Goal: Task Accomplishment & Management: Complete application form

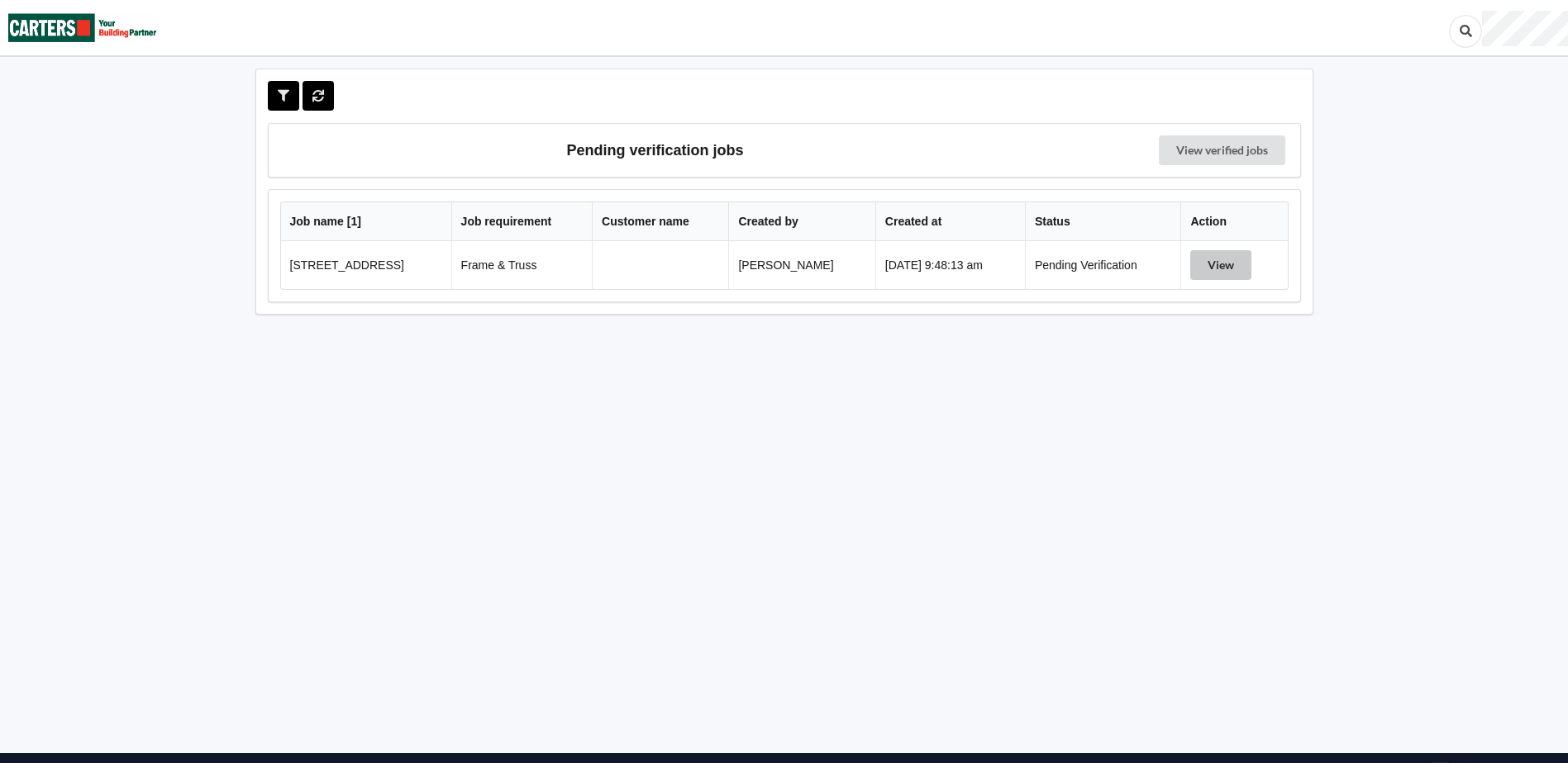
click at [1228, 269] on button "View" at bounding box center [1221, 265] width 62 height 30
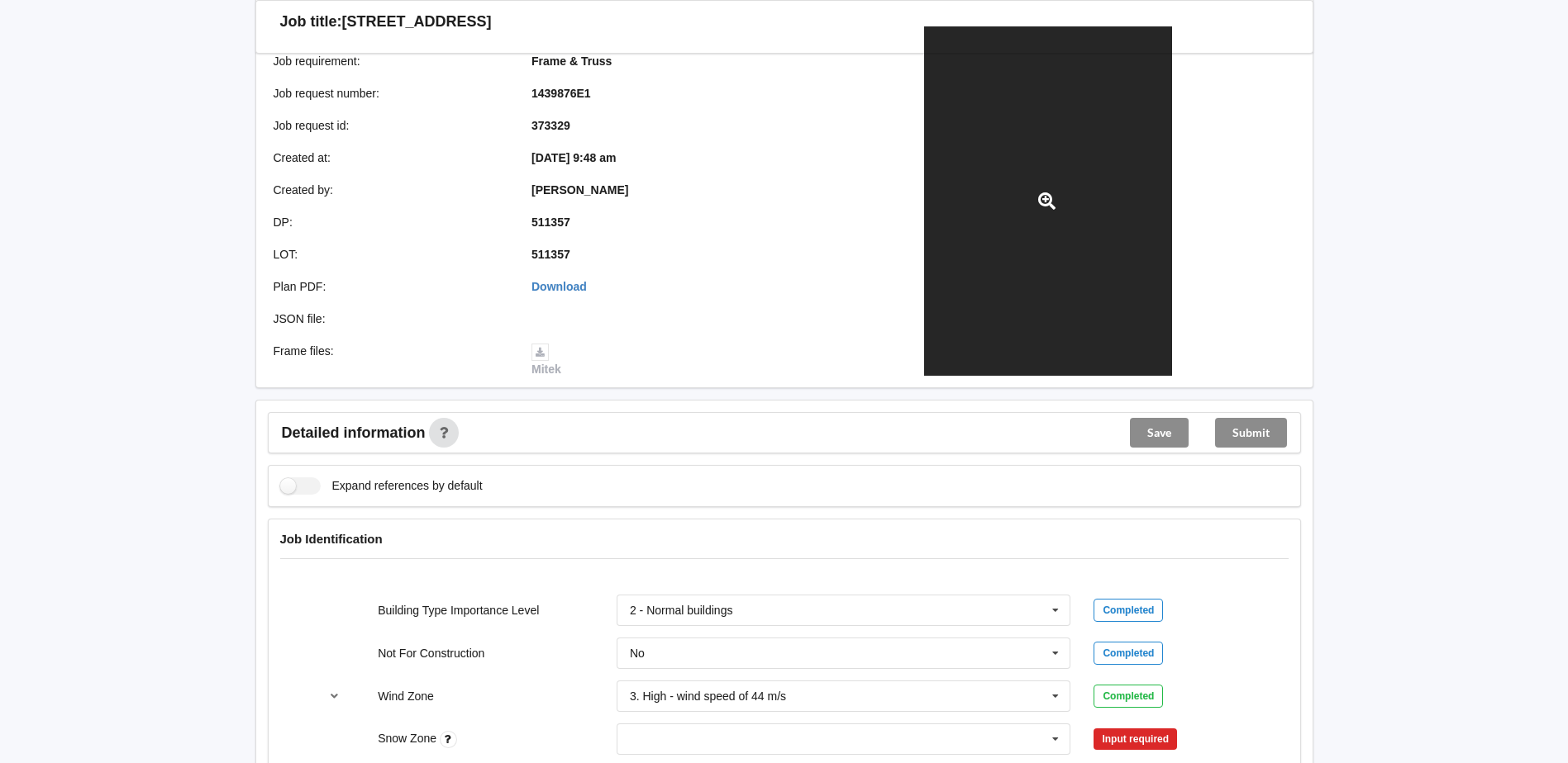
scroll to position [413, 0]
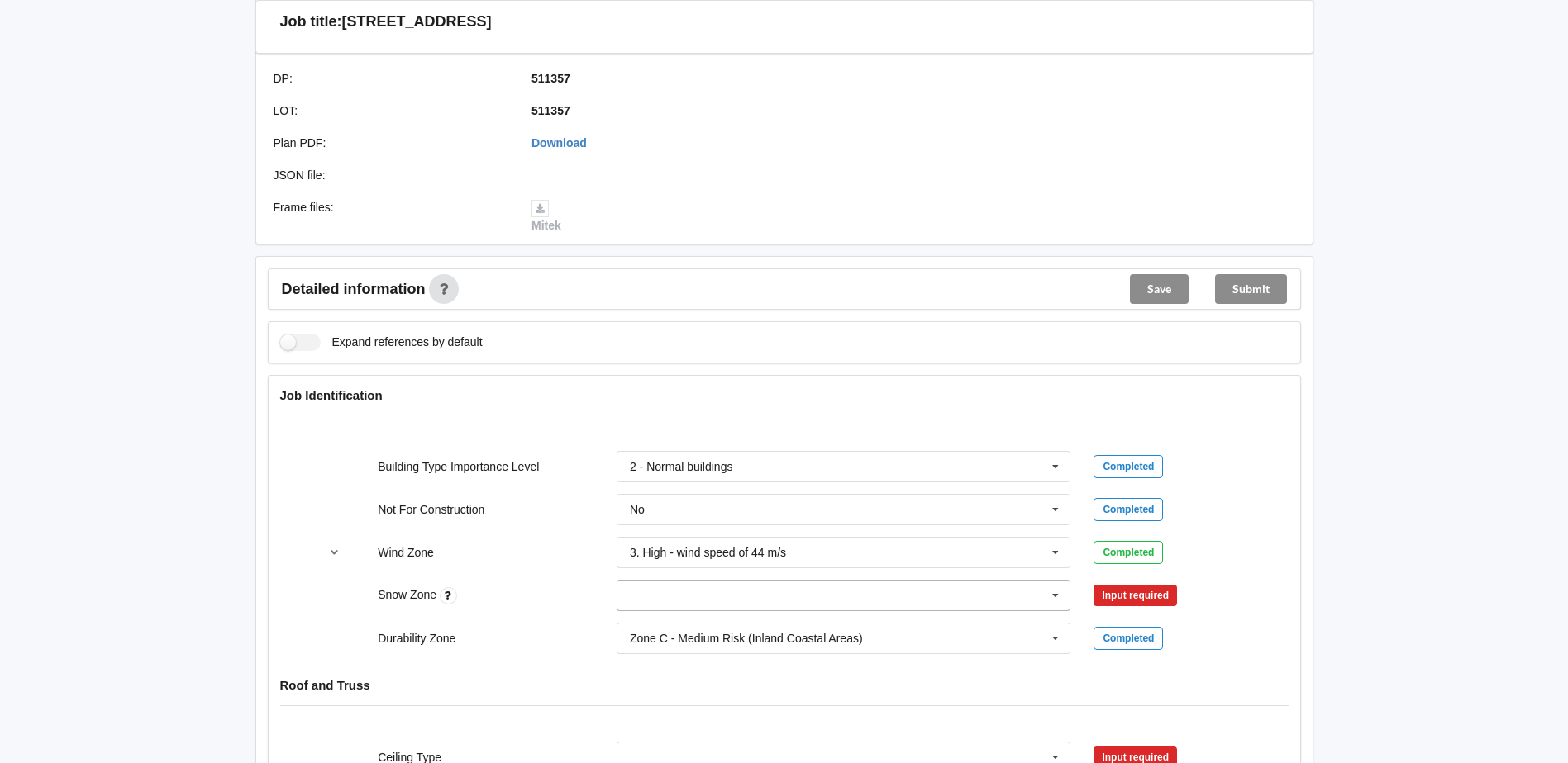
click at [964, 596] on input "text" at bounding box center [844, 595] width 453 height 30
click at [637, 410] on span "N0" at bounding box center [638, 412] width 15 height 13
click at [1118, 592] on button "Confirm input" at bounding box center [1141, 595] width 98 height 27
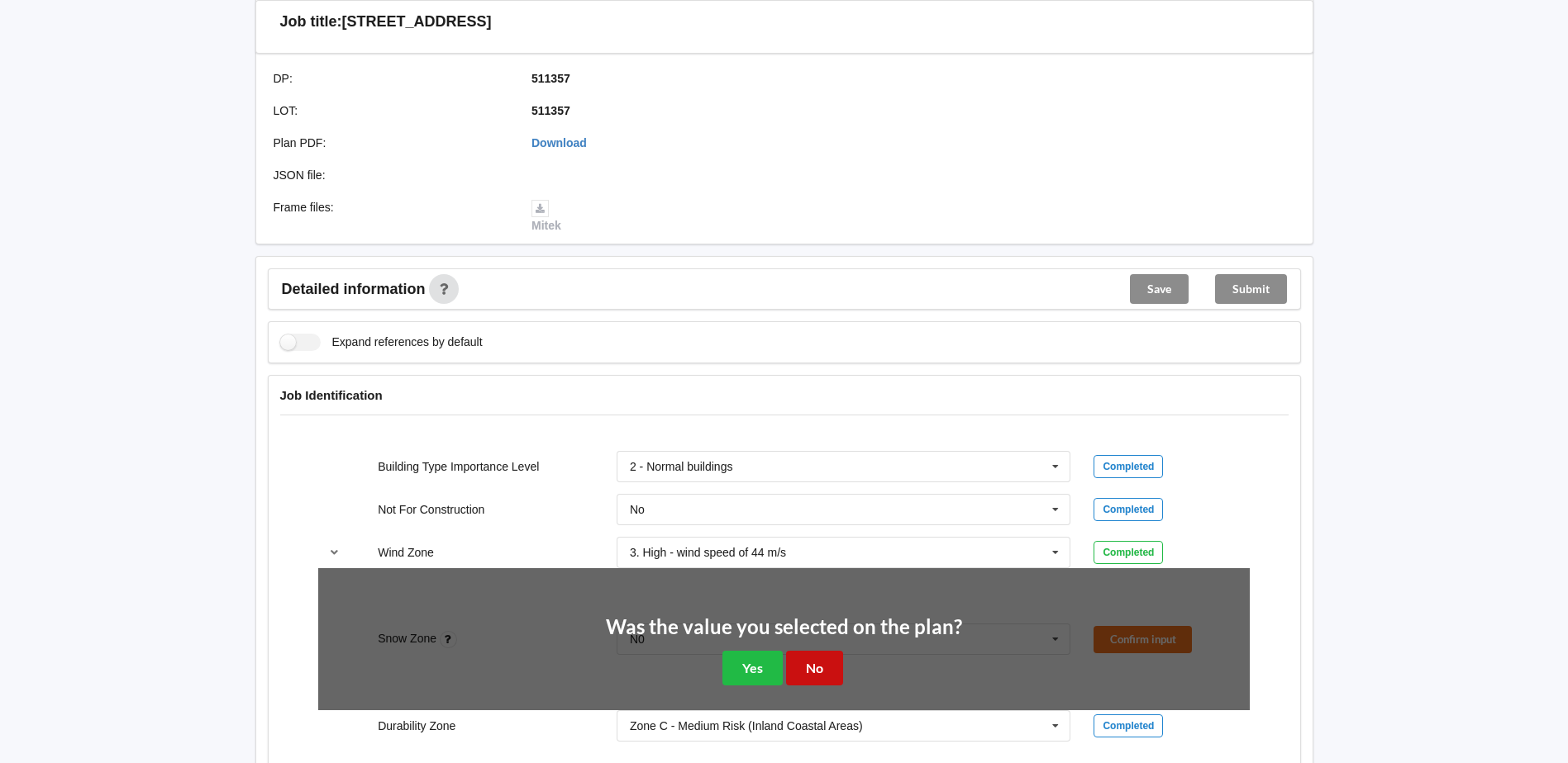
click at [802, 663] on button "No" at bounding box center [814, 668] width 57 height 34
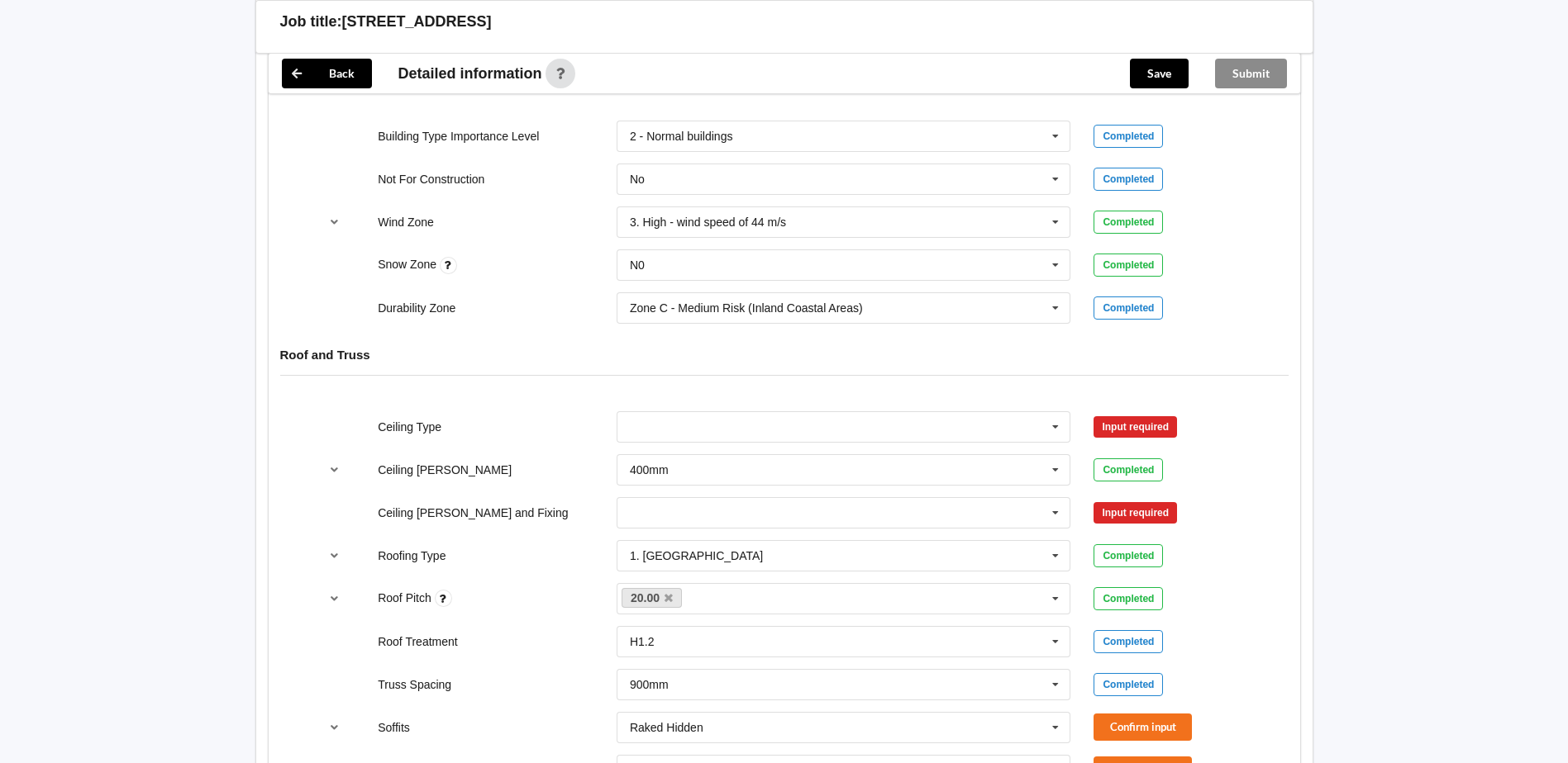
scroll to position [660, 0]
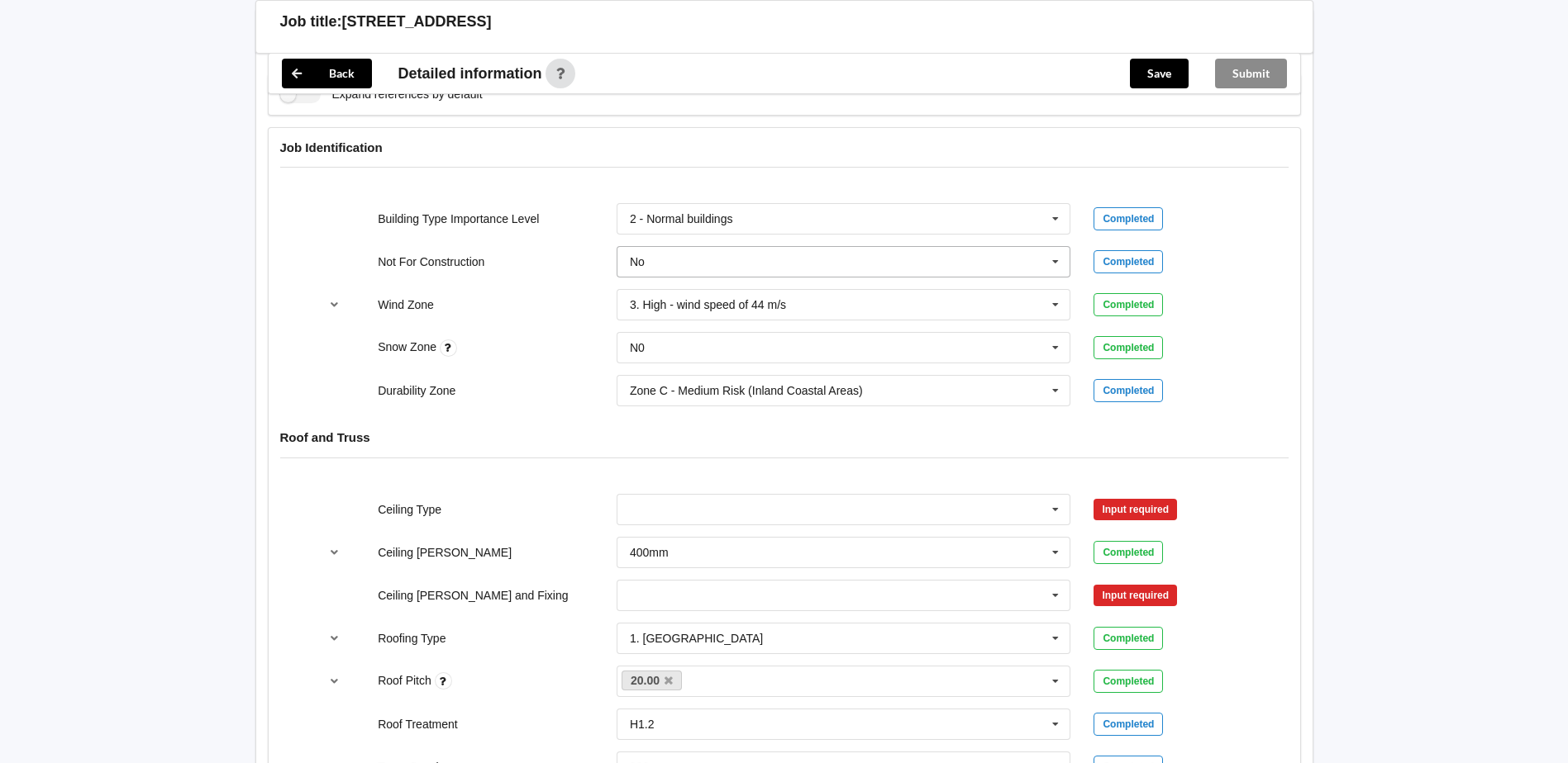
click at [711, 258] on input "text" at bounding box center [844, 262] width 453 height 30
click at [563, 257] on div "Not For Construction" at bounding box center [485, 262] width 239 height 17
click at [678, 506] on input "text" at bounding box center [844, 509] width 453 height 30
click at [663, 542] on span "10mm Gib" at bounding box center [658, 540] width 54 height 13
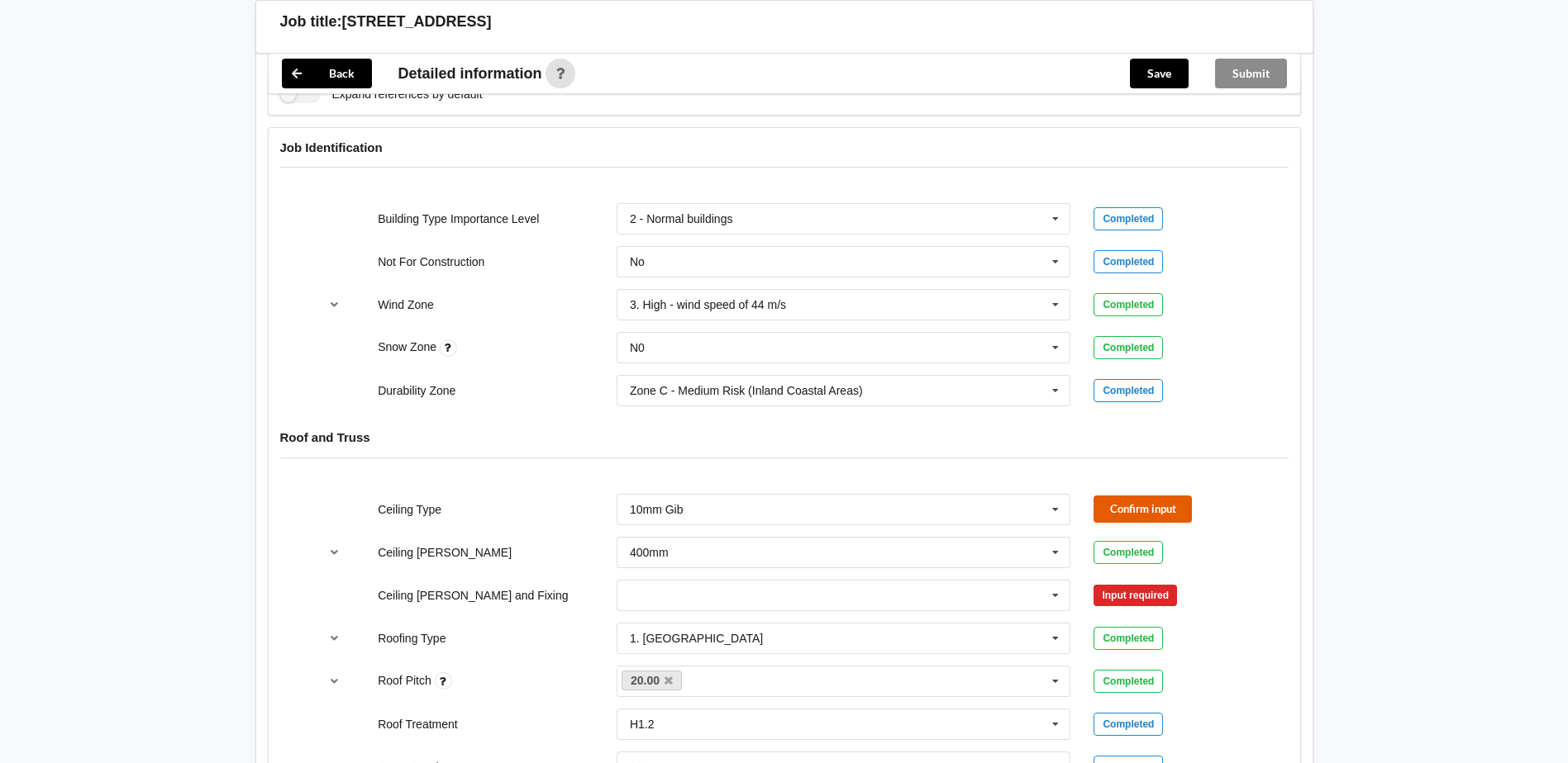
click at [1156, 509] on button "Confirm input" at bounding box center [1141, 508] width 98 height 27
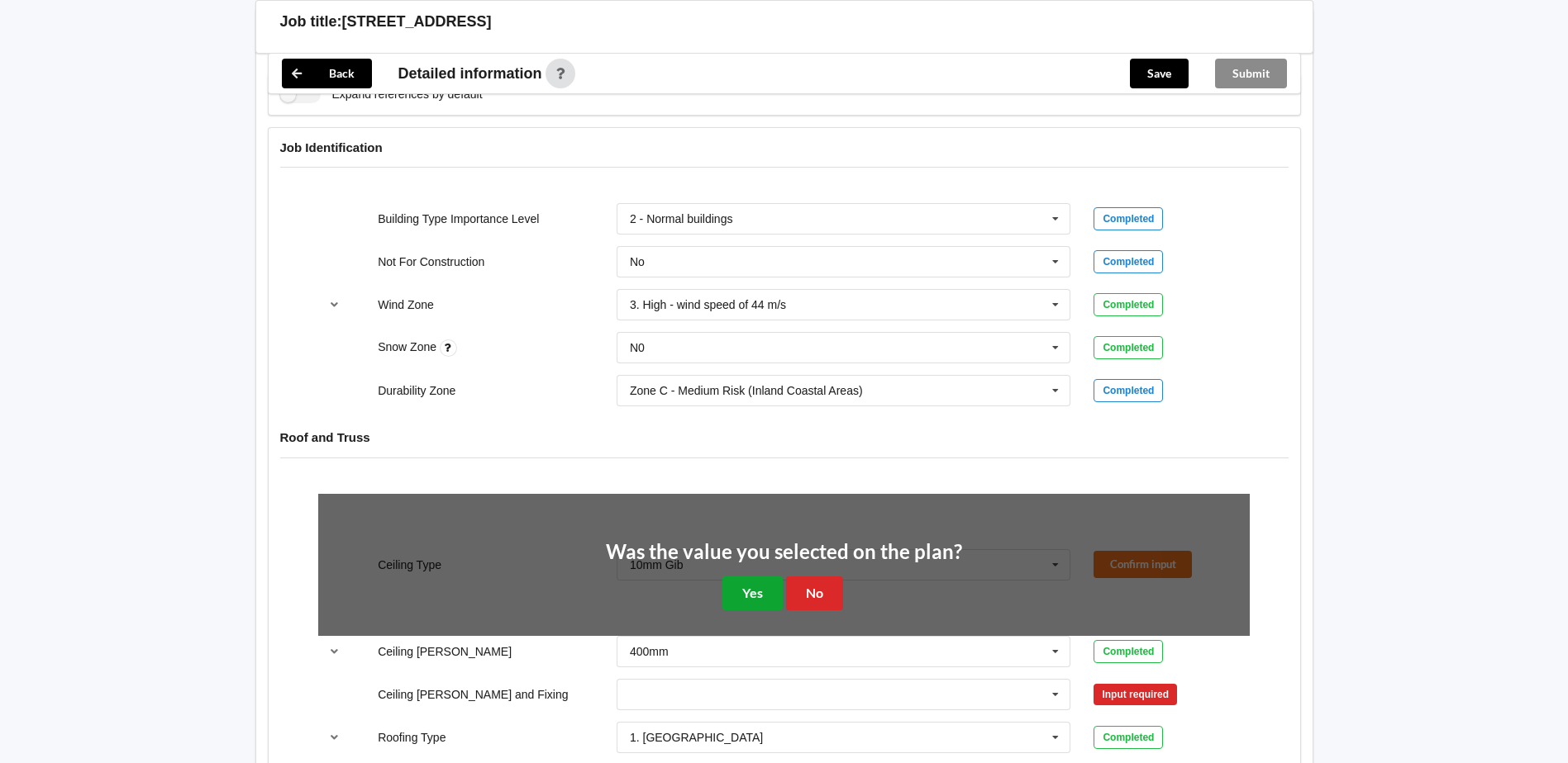
click at [765, 592] on button "Yes" at bounding box center [752, 593] width 61 height 34
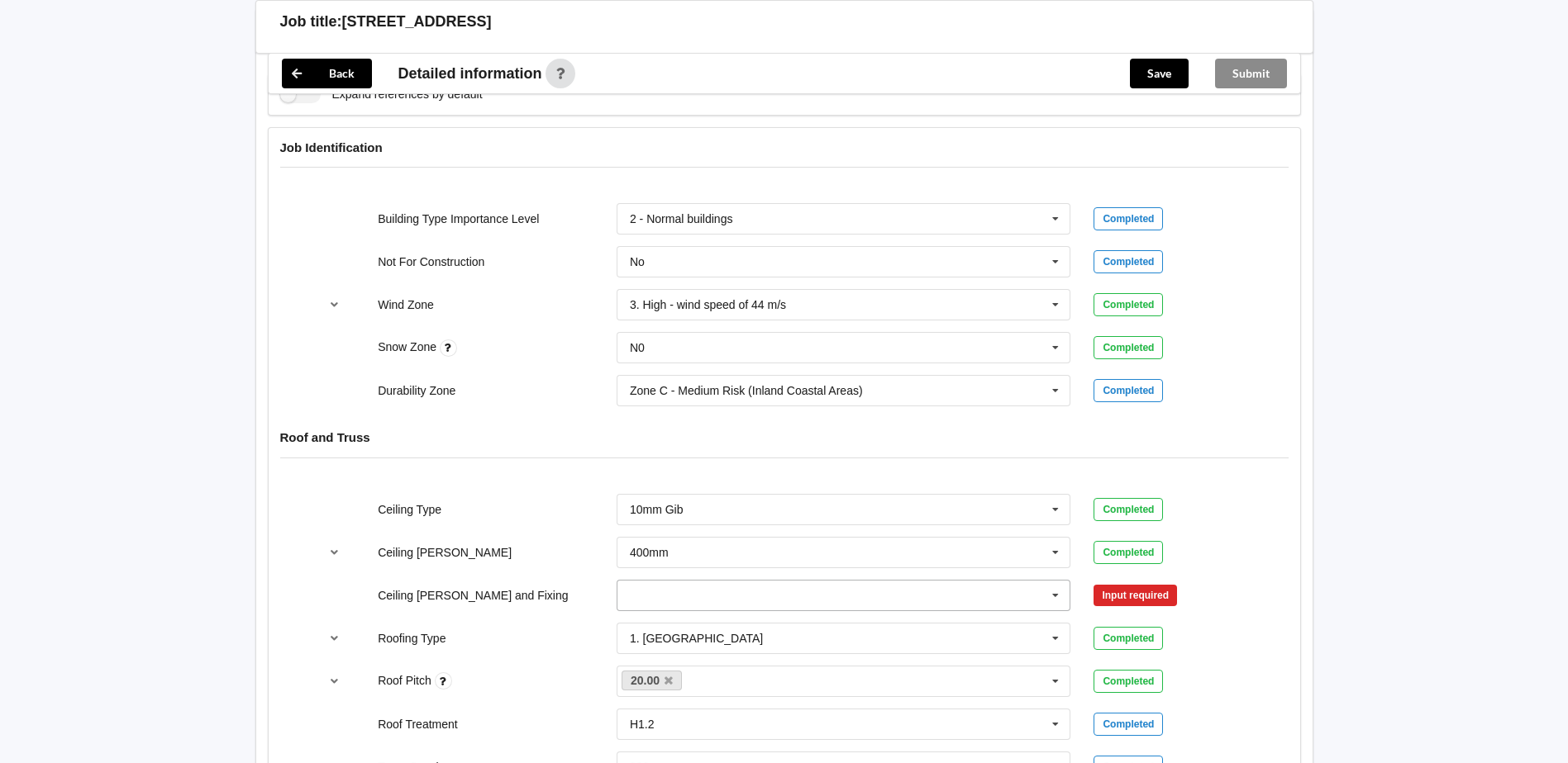
click at [710, 595] on input "text" at bounding box center [844, 595] width 453 height 30
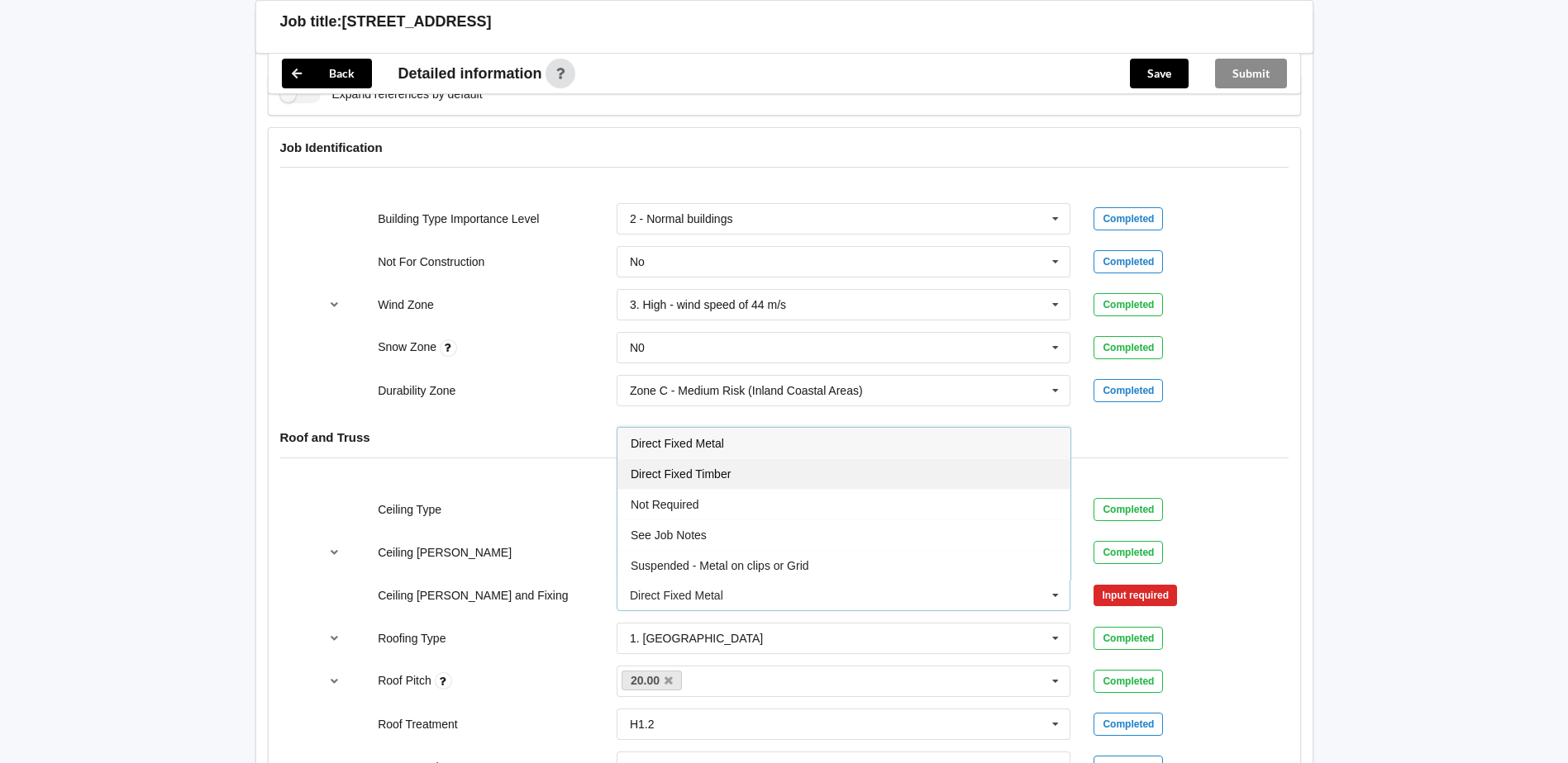
click at [717, 477] on span "Direct Fixed Timber" at bounding box center [680, 474] width 100 height 13
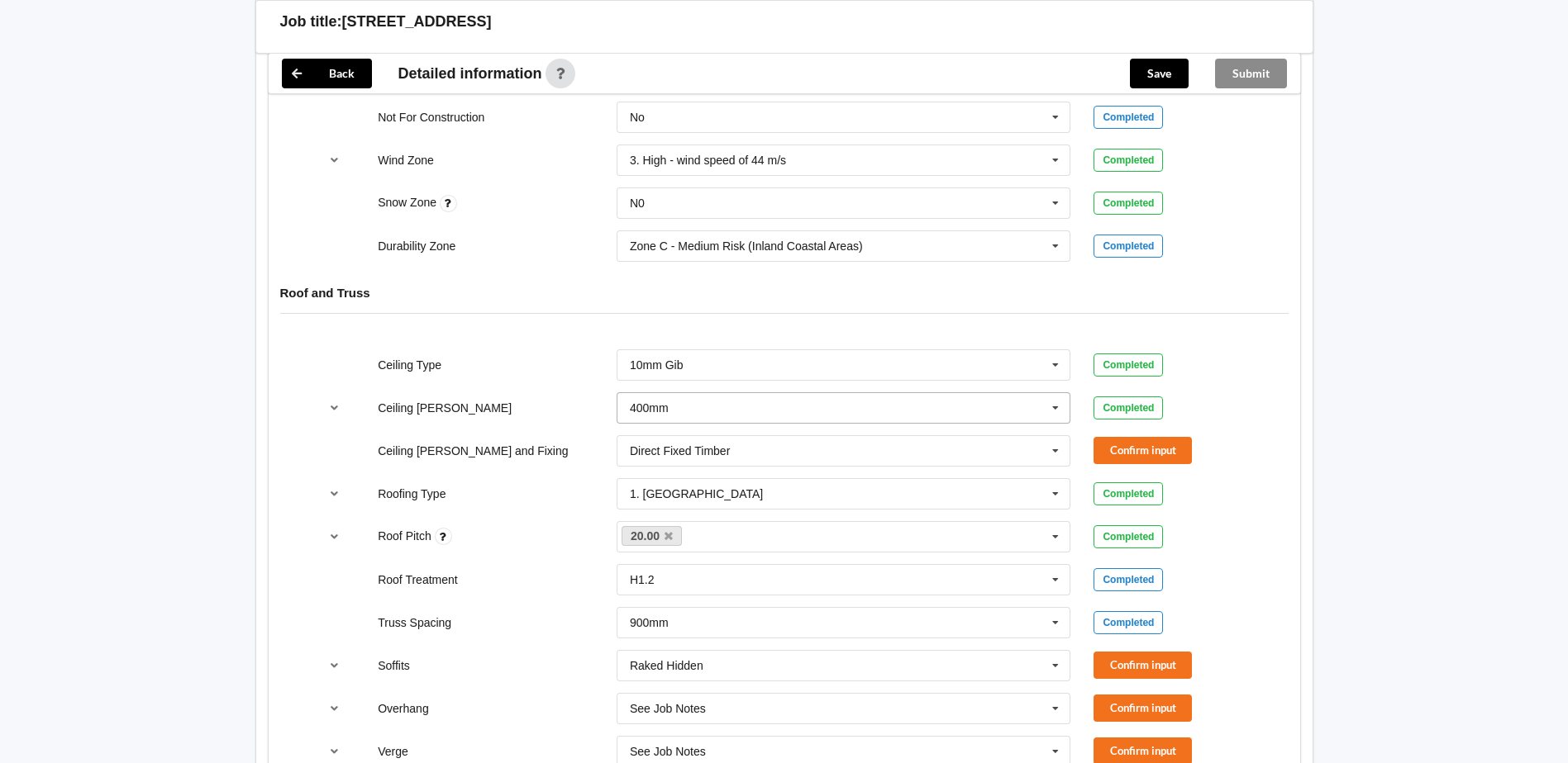
scroll to position [825, 0]
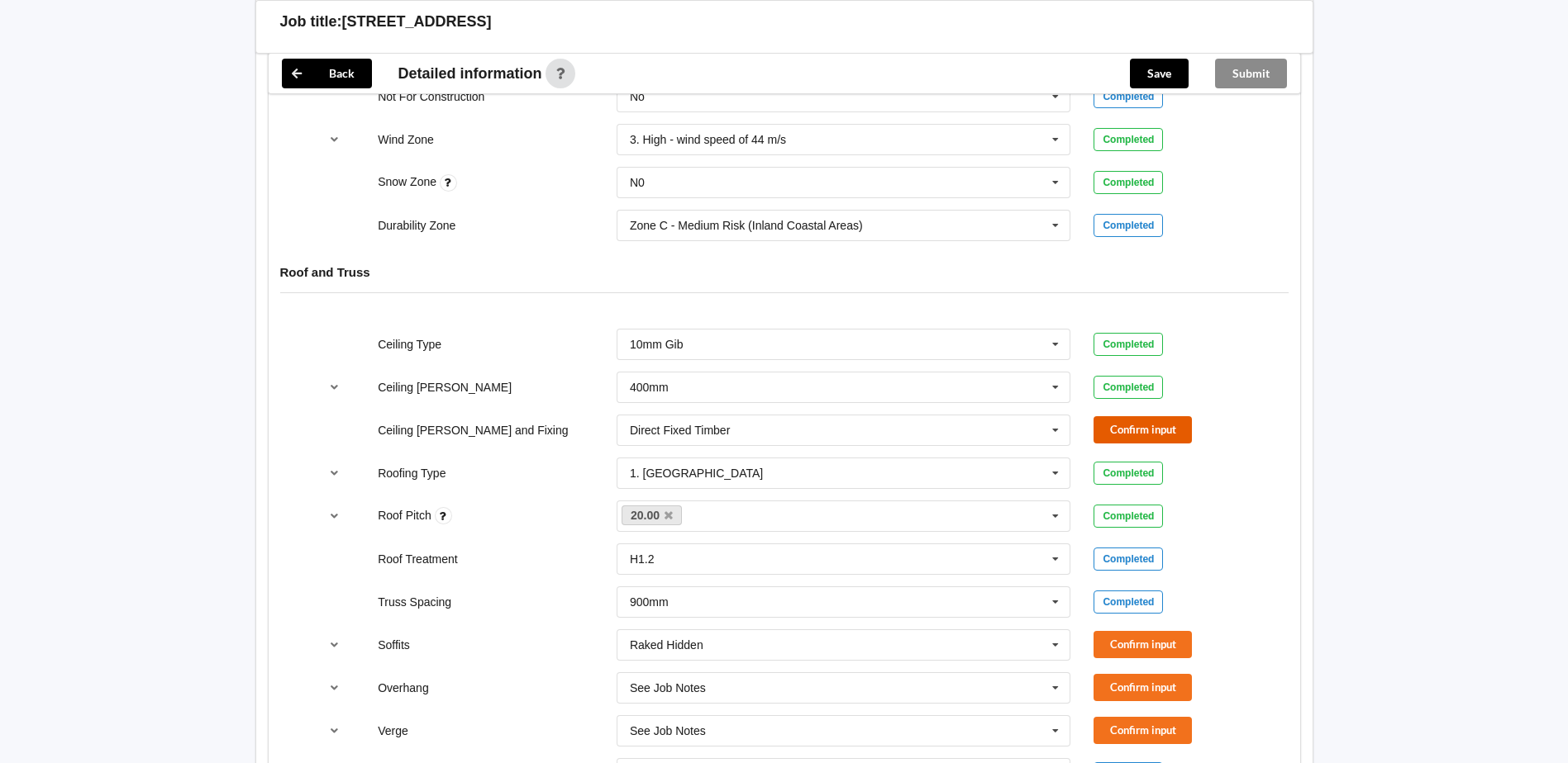
click at [1163, 422] on button "Confirm input" at bounding box center [1141, 429] width 98 height 27
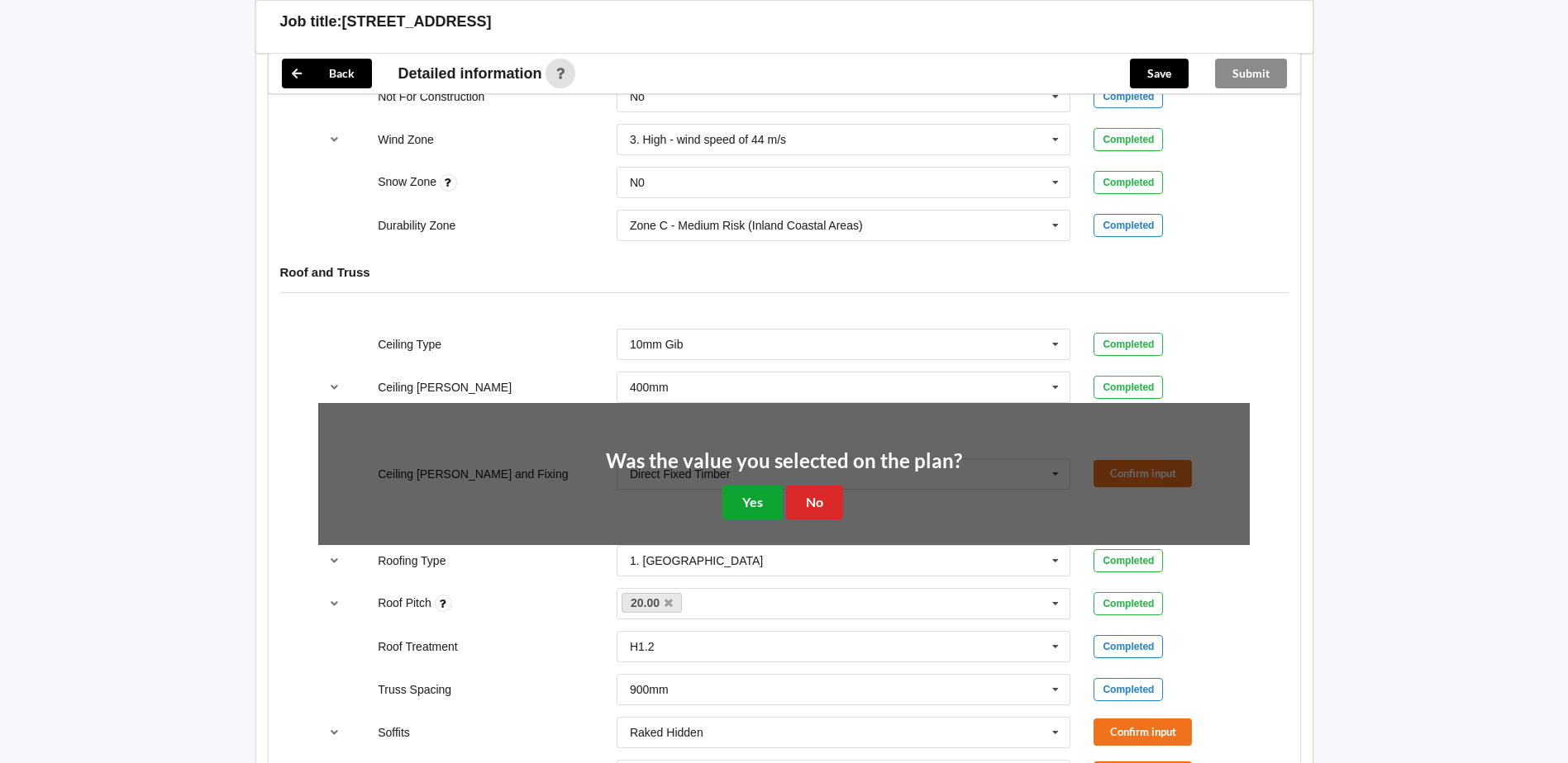
click at [735, 503] on button "Yes" at bounding box center [752, 503] width 61 height 34
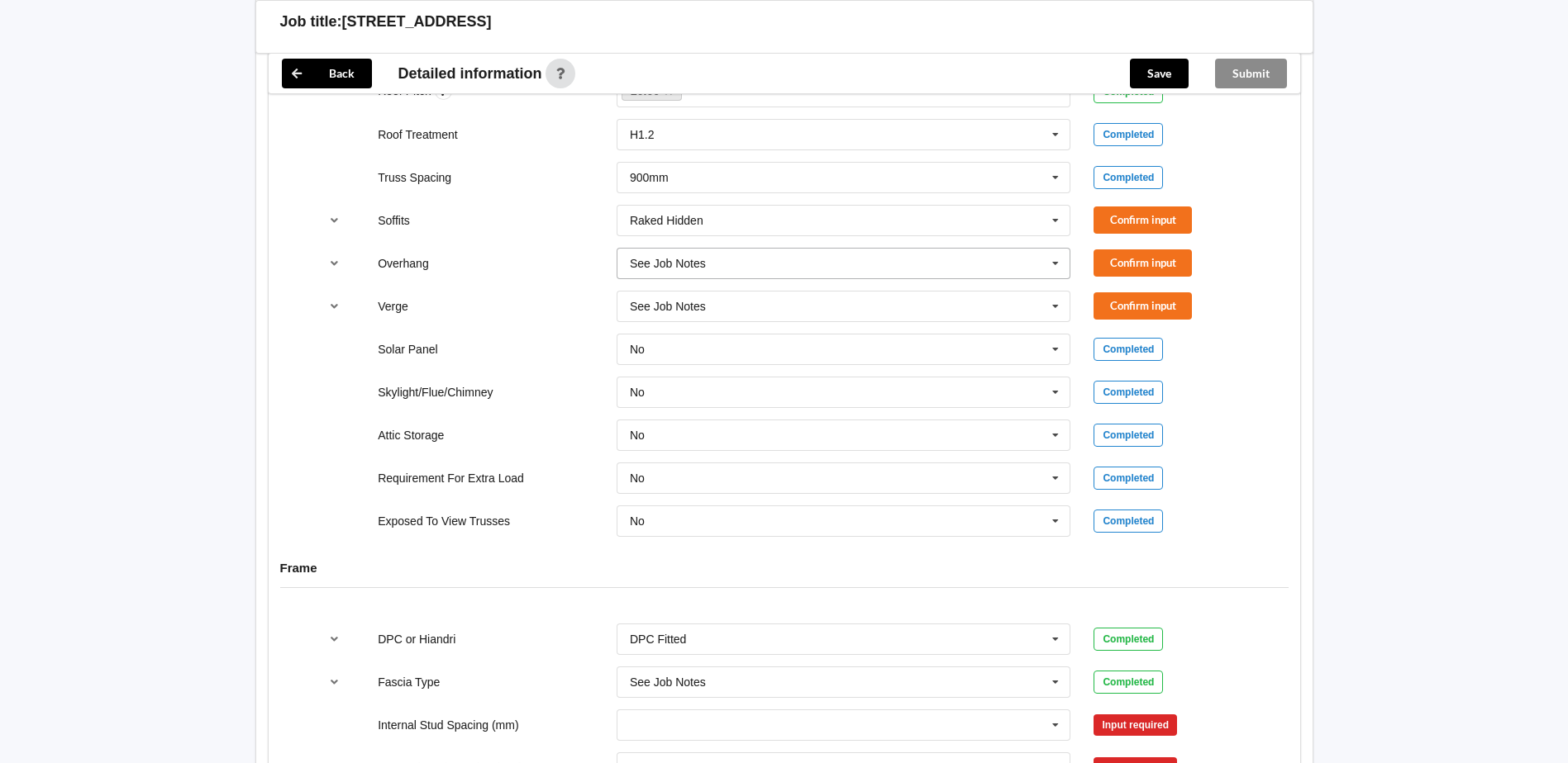
scroll to position [1404, 0]
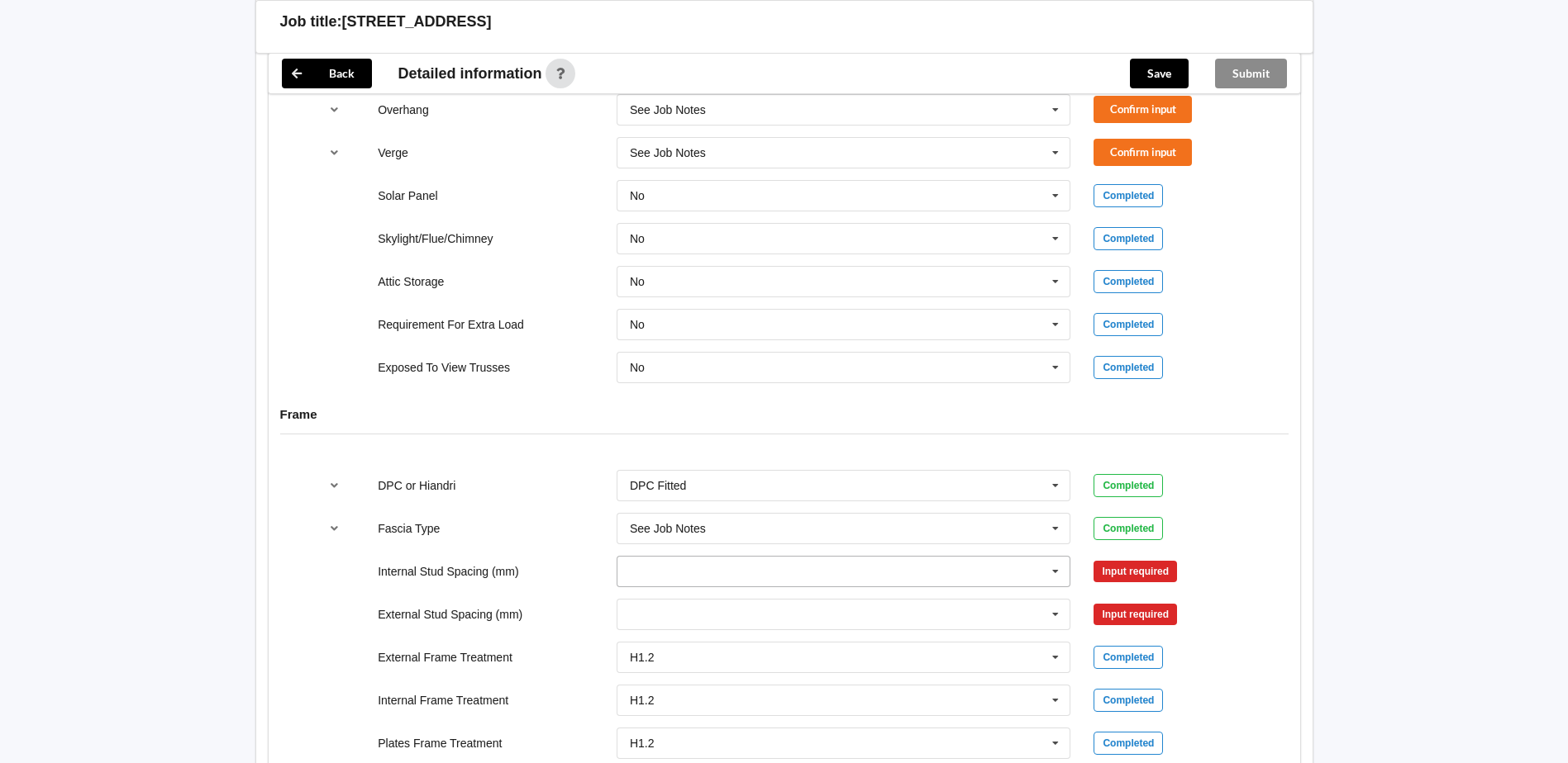
click at [1057, 578] on icon at bounding box center [1055, 572] width 25 height 31
click at [696, 543] on span "See Job Notes" at bounding box center [668, 541] width 76 height 13
click at [1060, 618] on icon at bounding box center [1055, 615] width 25 height 31
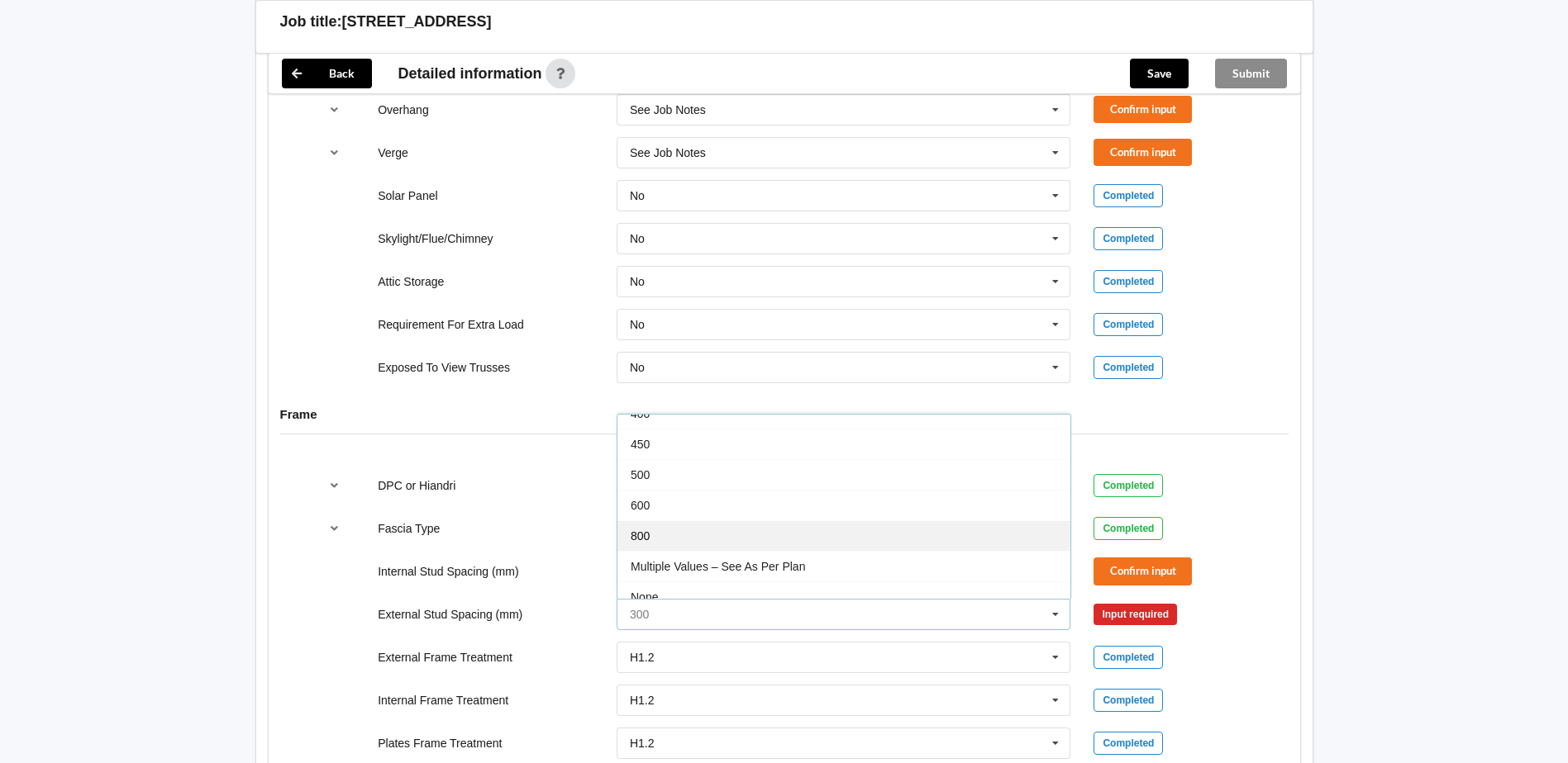
scroll to position [90, 0]
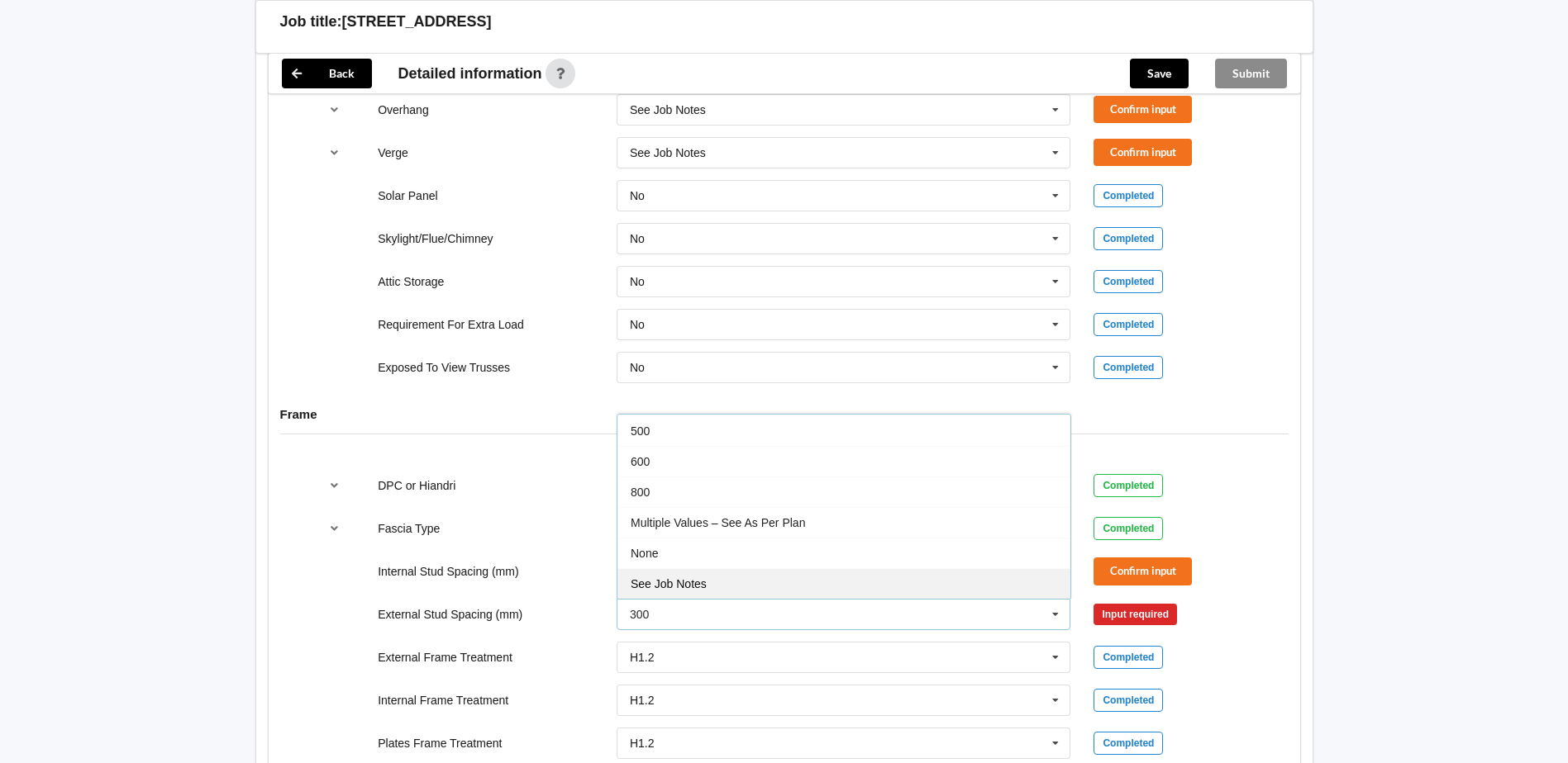
click at [902, 582] on div "See Job Notes" at bounding box center [843, 583] width 453 height 31
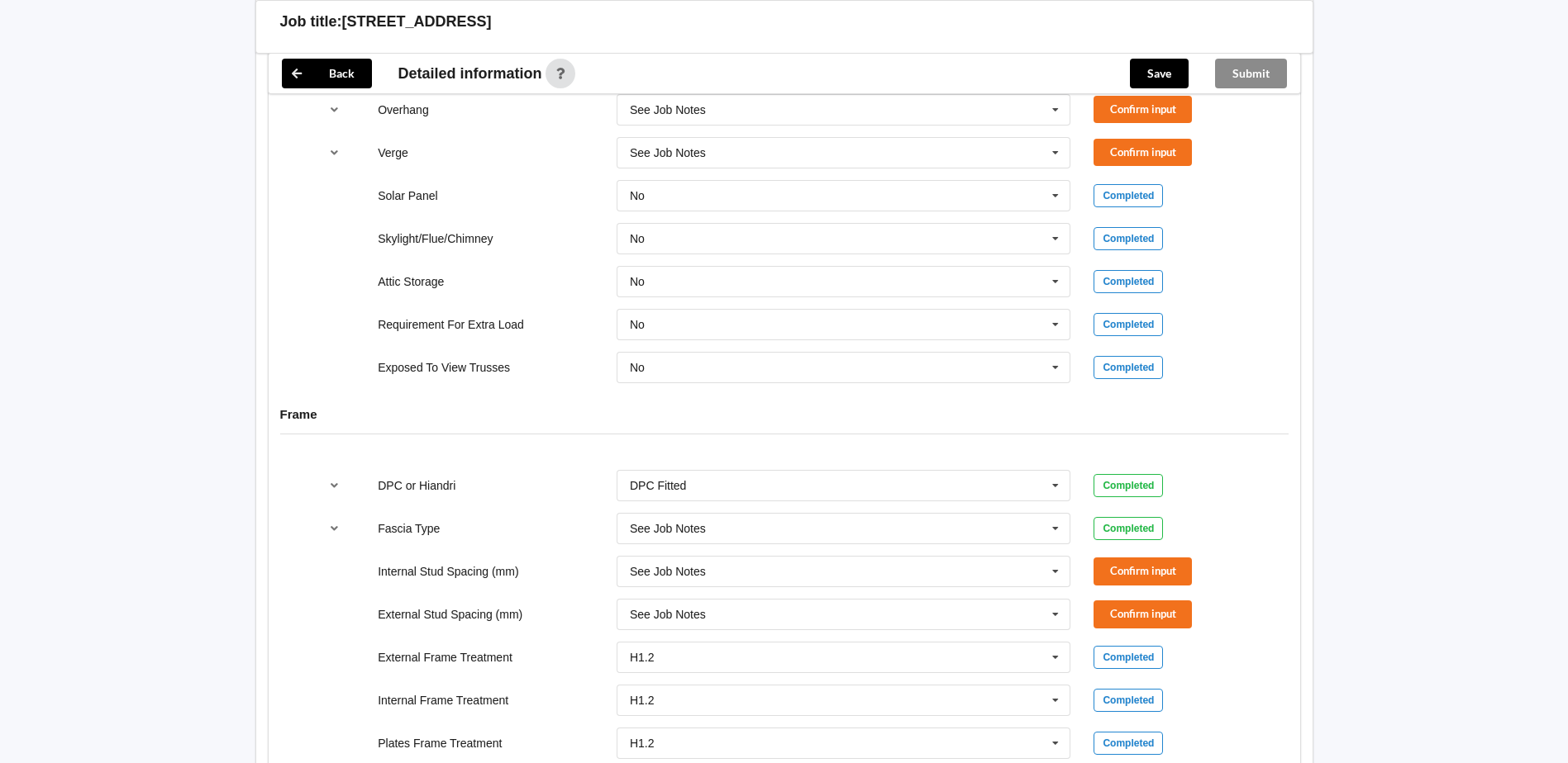
scroll to position [1487, 0]
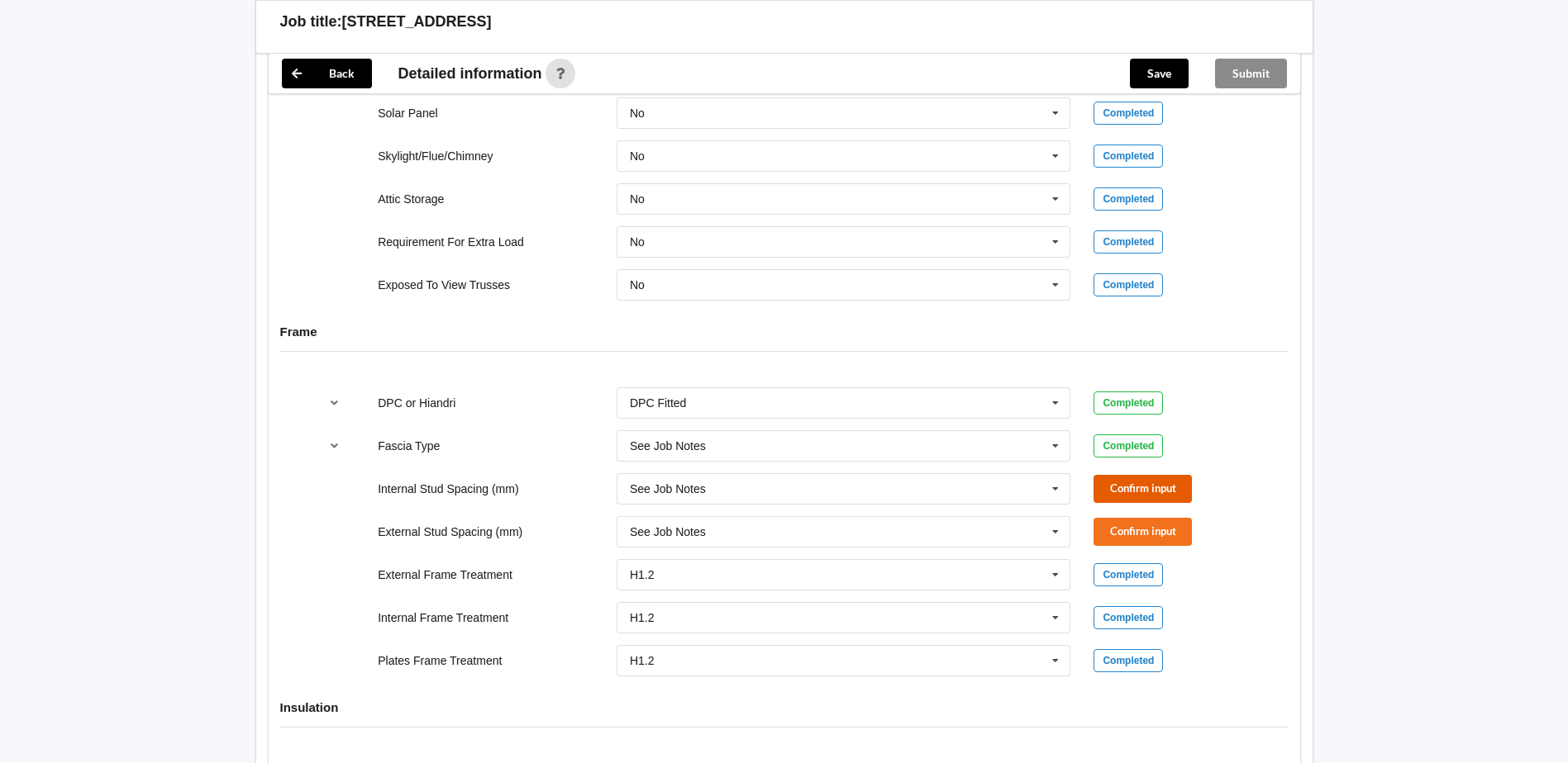
click at [1155, 493] on button "Confirm input" at bounding box center [1141, 488] width 98 height 27
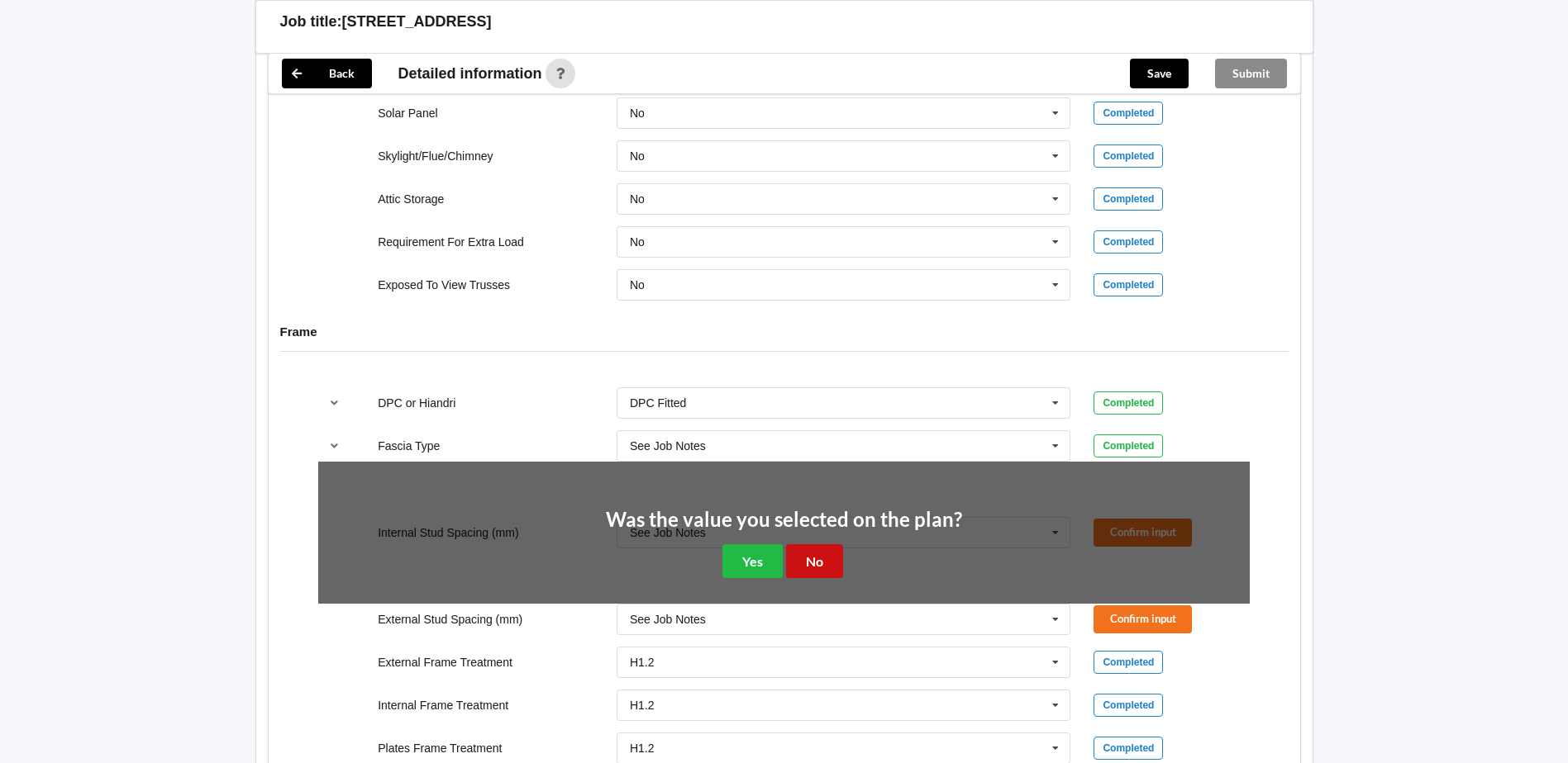
click at [809, 566] on button "No" at bounding box center [814, 561] width 57 height 34
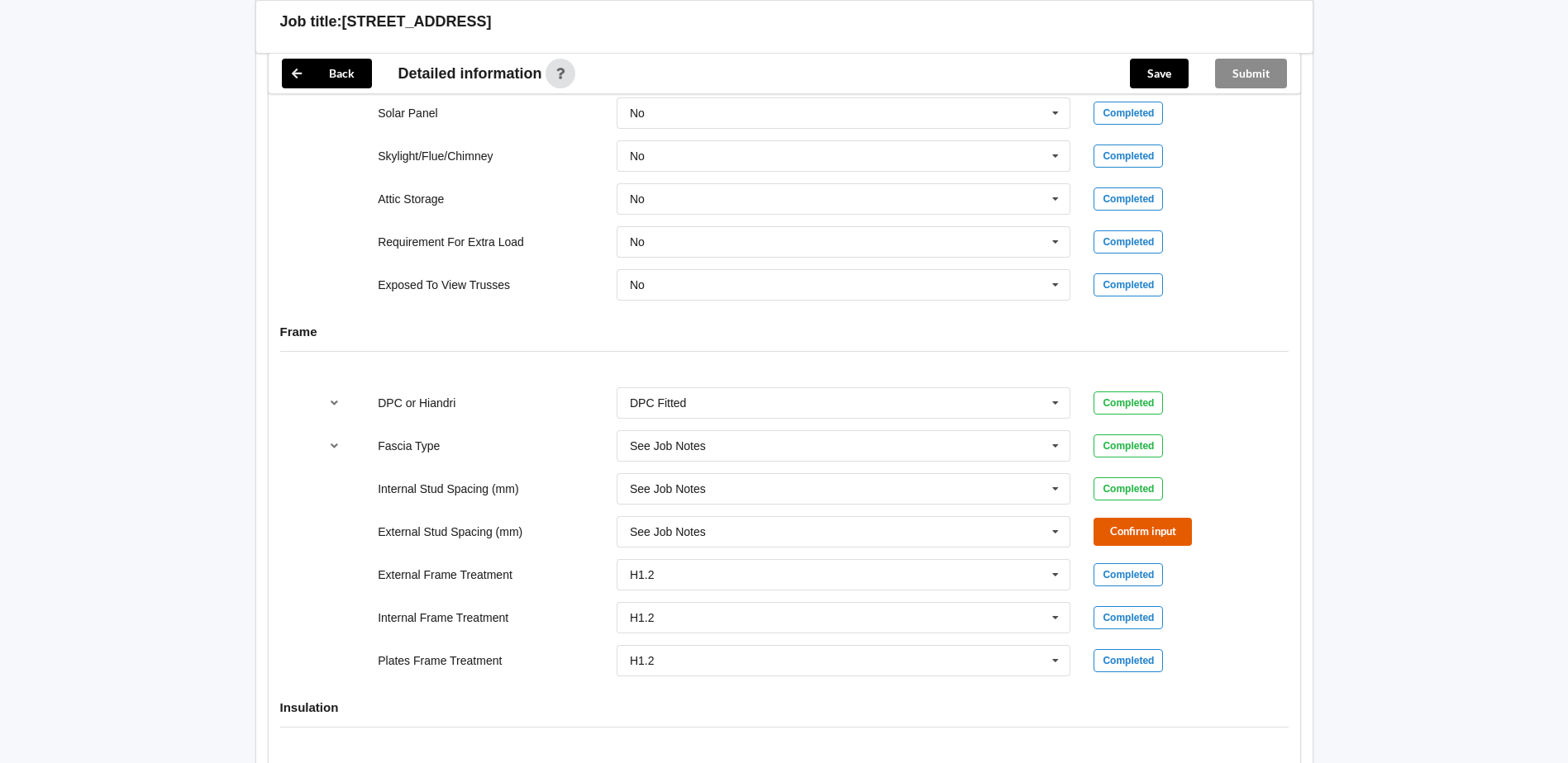
click at [1122, 534] on button "Confirm input" at bounding box center [1141, 531] width 98 height 27
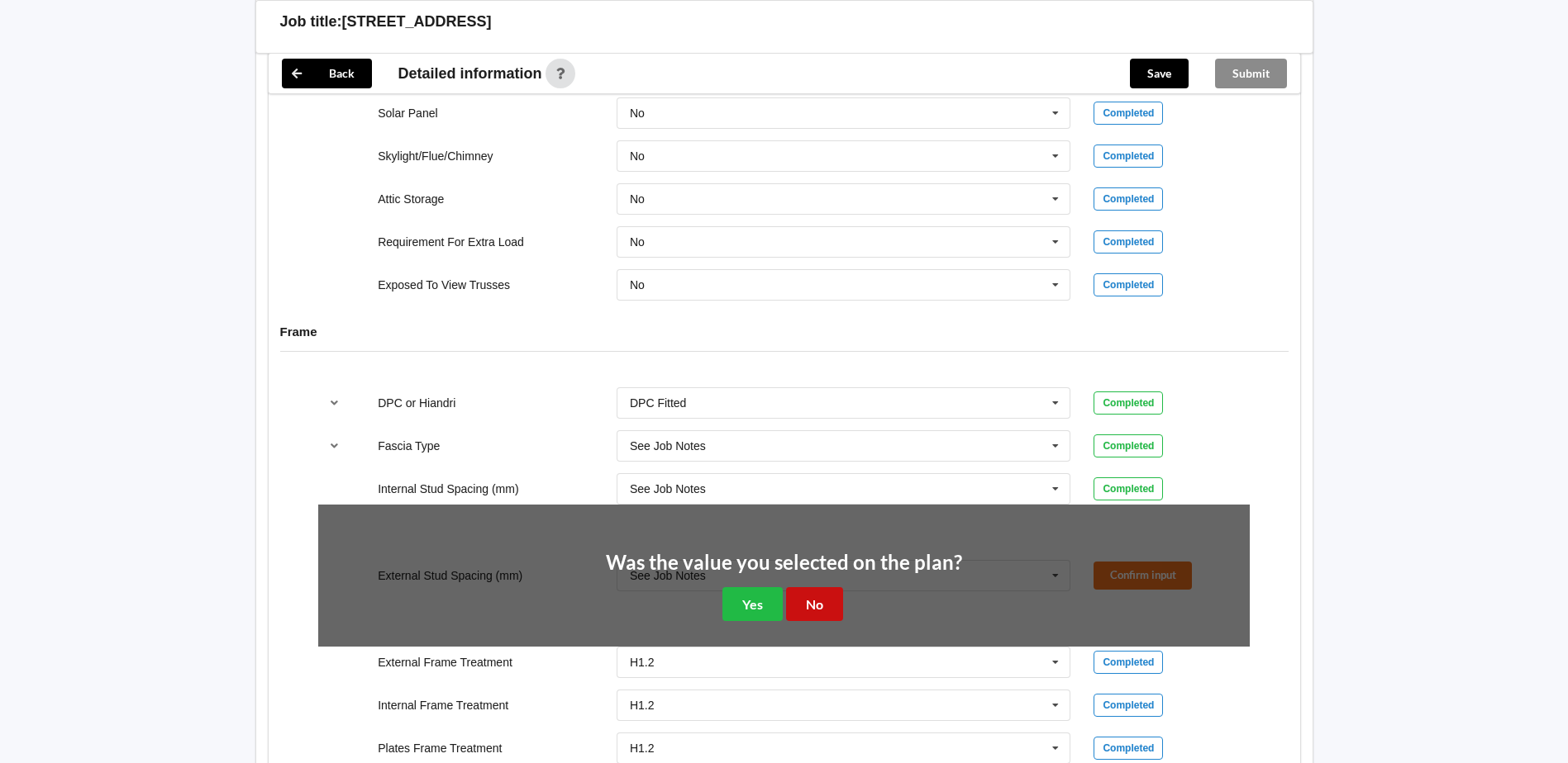
click at [833, 603] on button "No" at bounding box center [814, 604] width 57 height 34
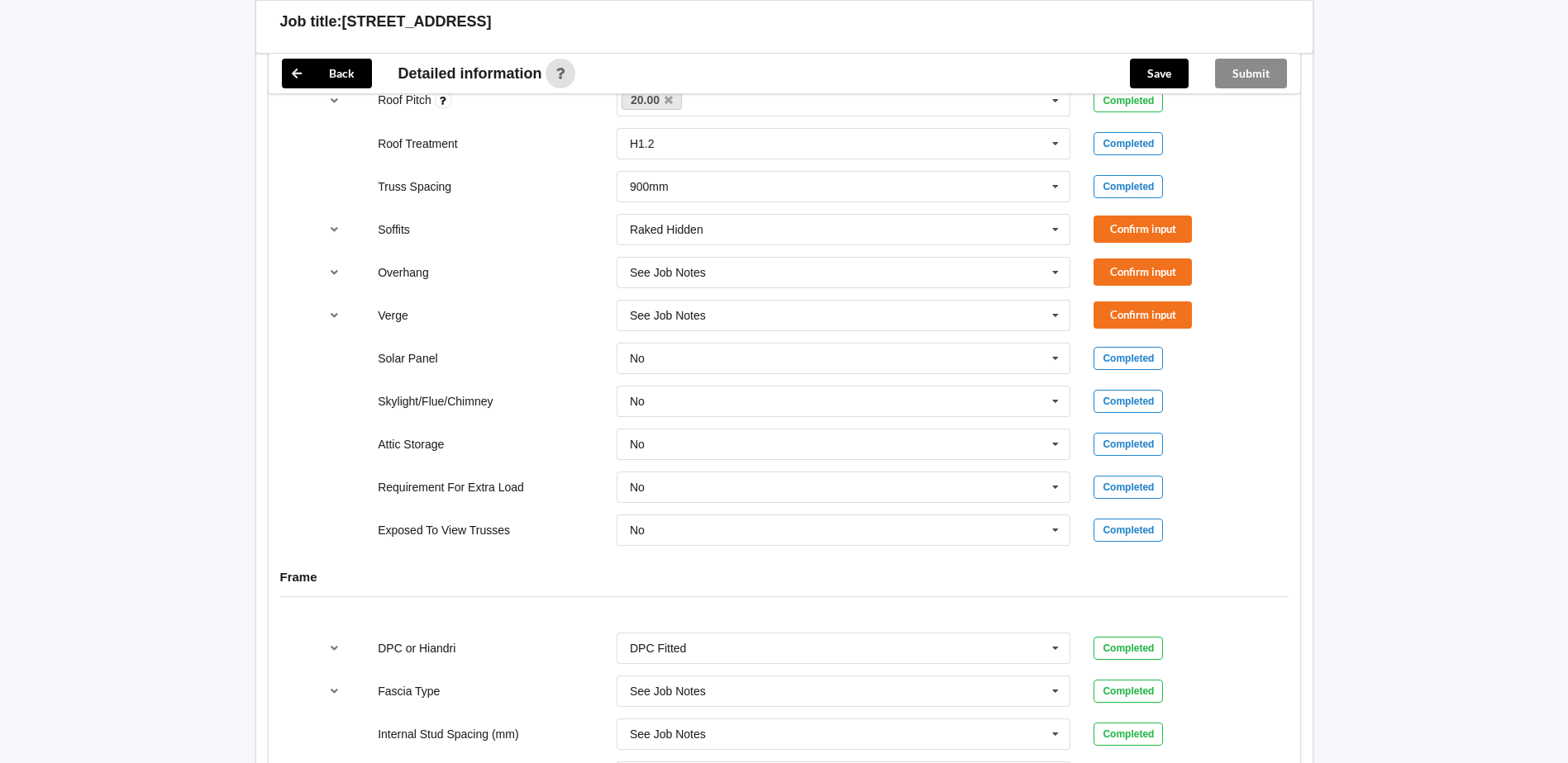
scroll to position [1239, 0]
click at [1117, 228] on button "Confirm input" at bounding box center [1141, 231] width 98 height 27
click at [1137, 278] on button "Confirm input" at bounding box center [1141, 274] width 98 height 27
click at [1137, 321] on button "Confirm input" at bounding box center [1141, 317] width 98 height 27
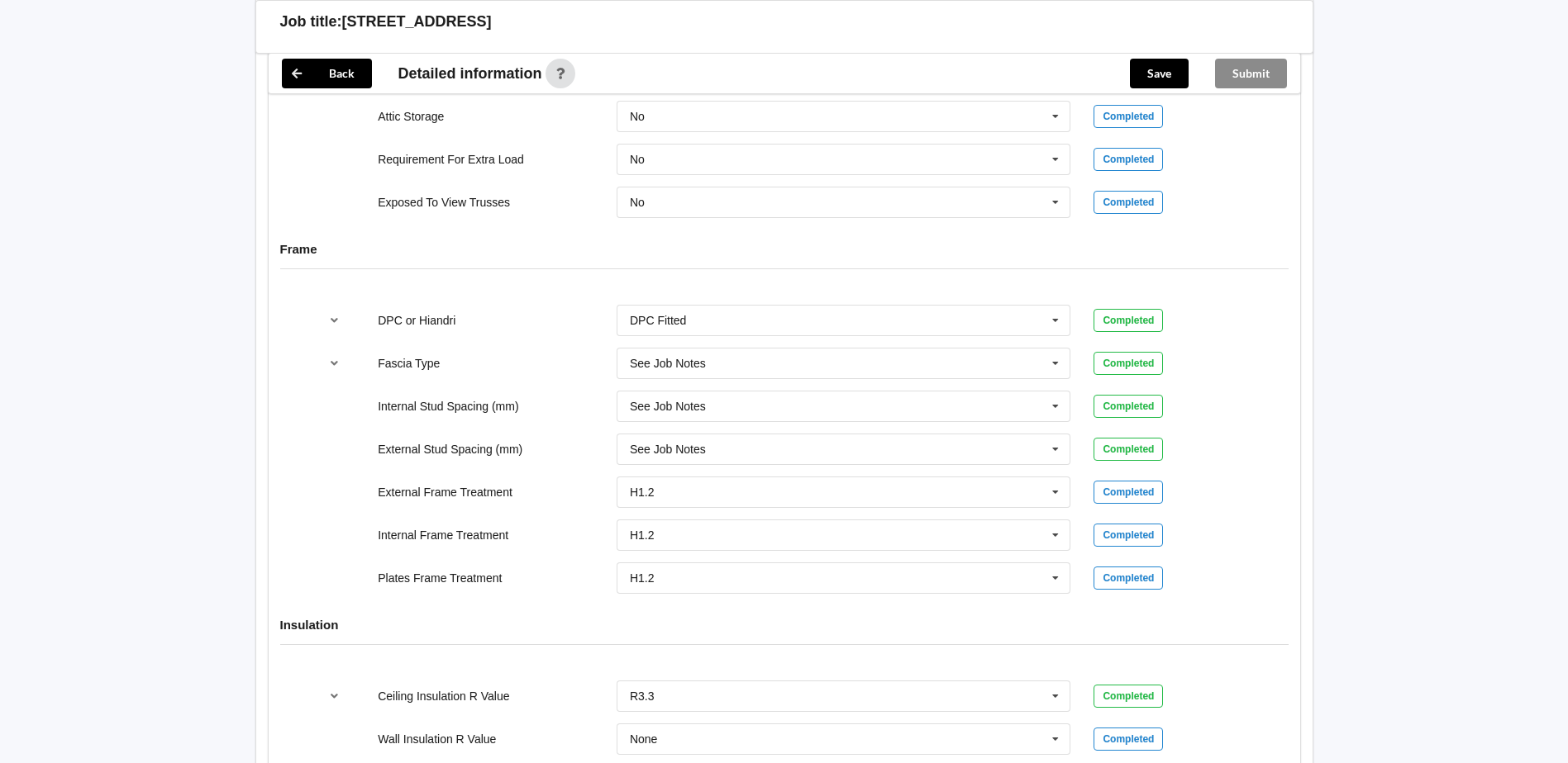
scroll to position [1884, 0]
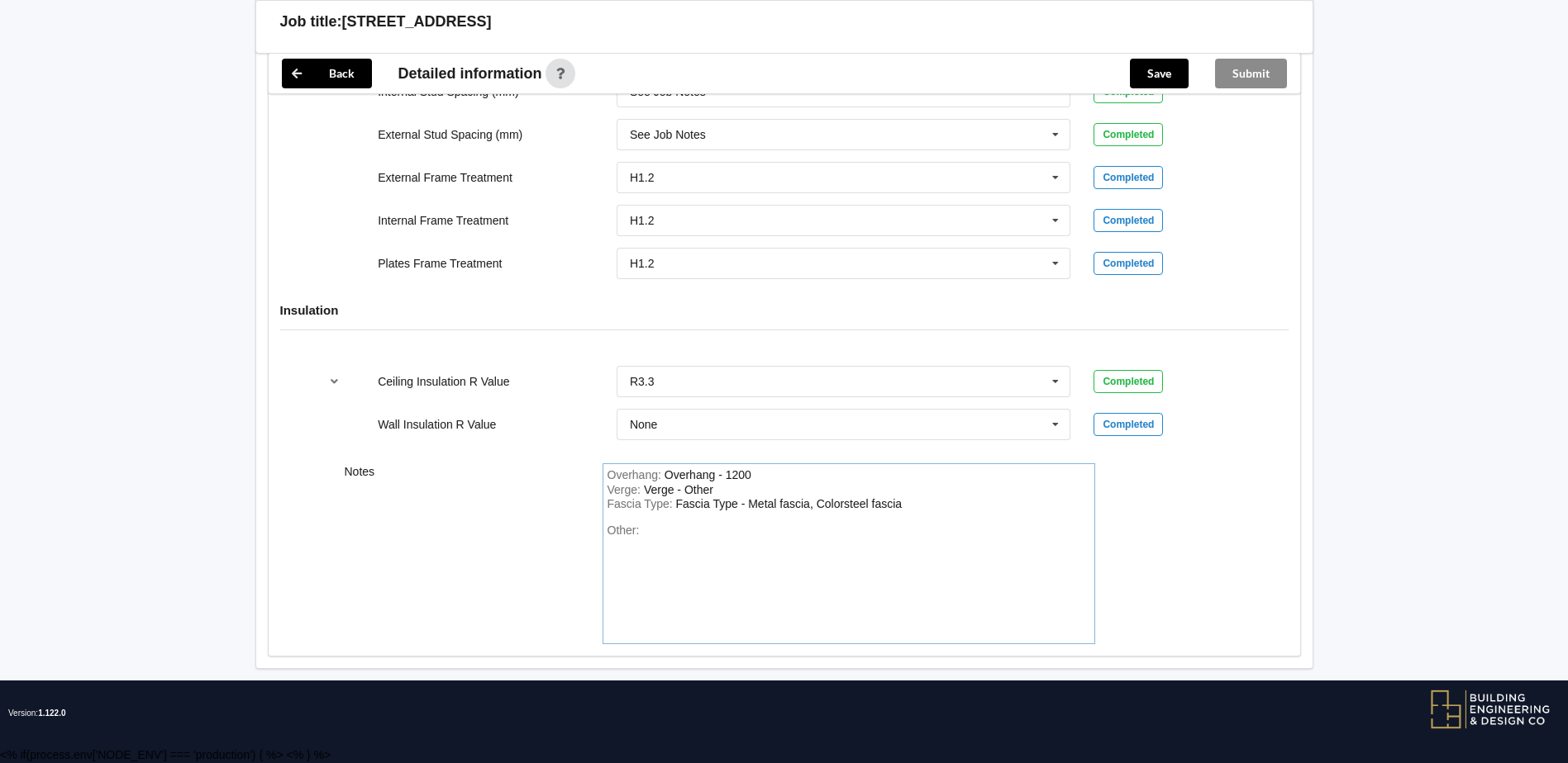
click at [677, 533] on div "Other:" at bounding box center [848, 581] width 483 height 116
click at [653, 527] on div "Asplan" at bounding box center [660, 530] width 35 height 13
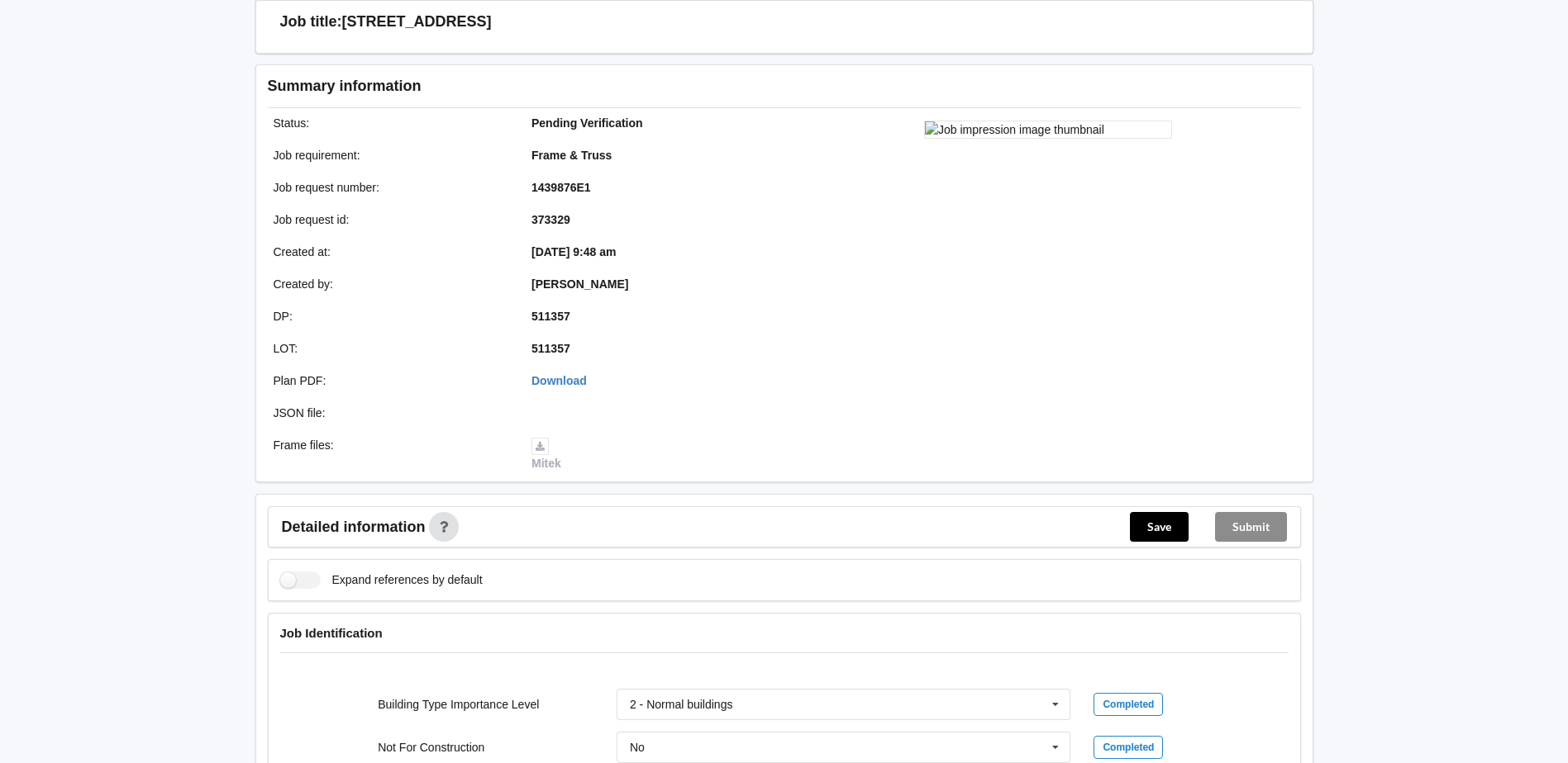
scroll to position [0, 0]
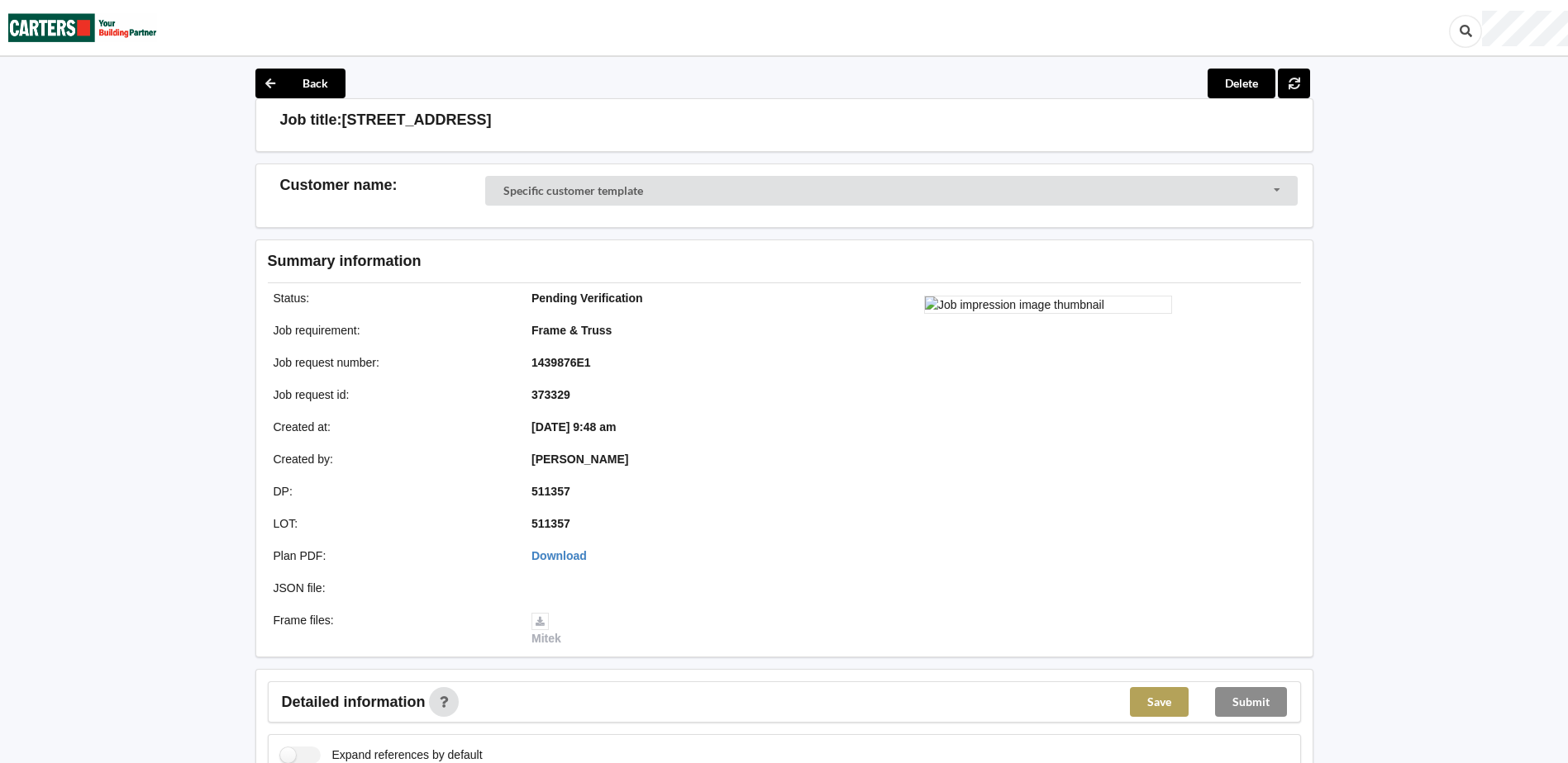
click at [1150, 702] on button "Save" at bounding box center [1158, 702] width 59 height 30
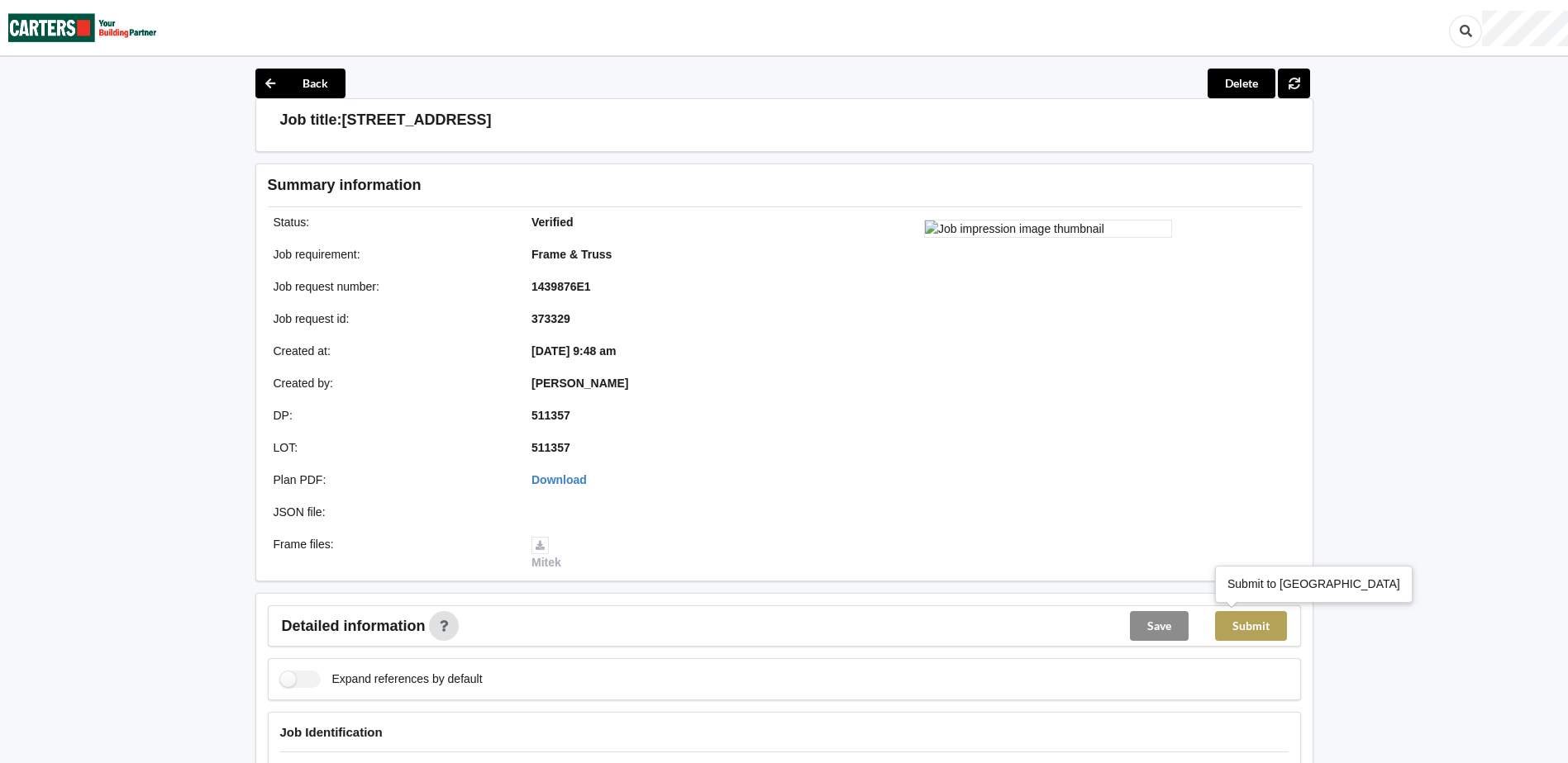
click at [1256, 620] on button "Submit" at bounding box center [1251, 626] width 72 height 30
